Goal: Information Seeking & Learning: Learn about a topic

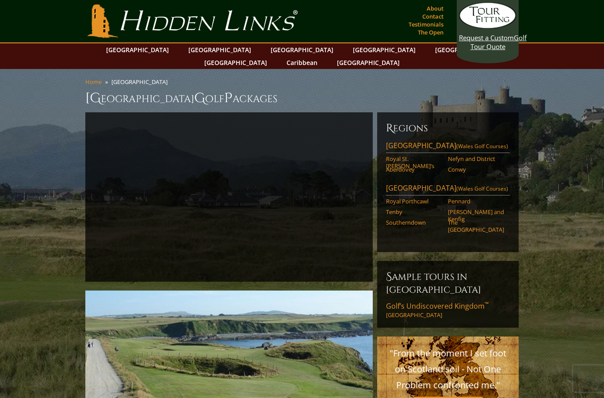
click at [425, 155] on link "Royal St. [PERSON_NAME]’s" at bounding box center [414, 162] width 56 height 15
click at [484, 155] on link "Nefyn and District" at bounding box center [476, 158] width 56 height 7
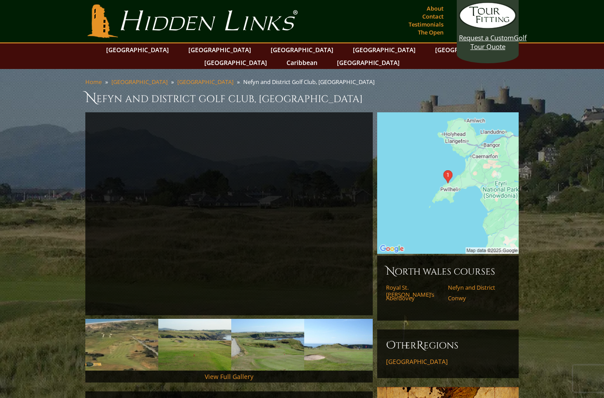
scroll to position [16, 0]
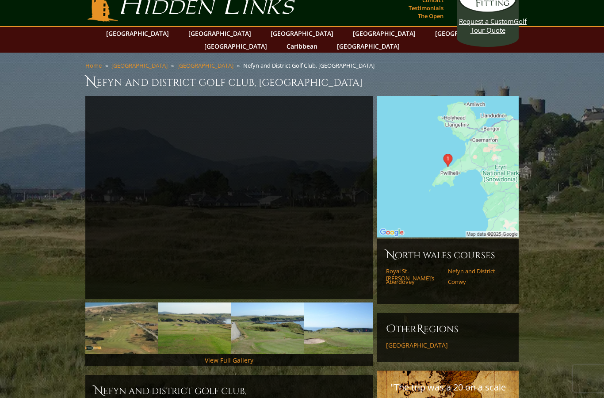
click at [405, 278] on link "Aberdovey" at bounding box center [414, 281] width 56 height 7
click at [406, 278] on link "Aberdovey" at bounding box center [414, 281] width 56 height 7
